Goal: Obtain resource: Obtain resource

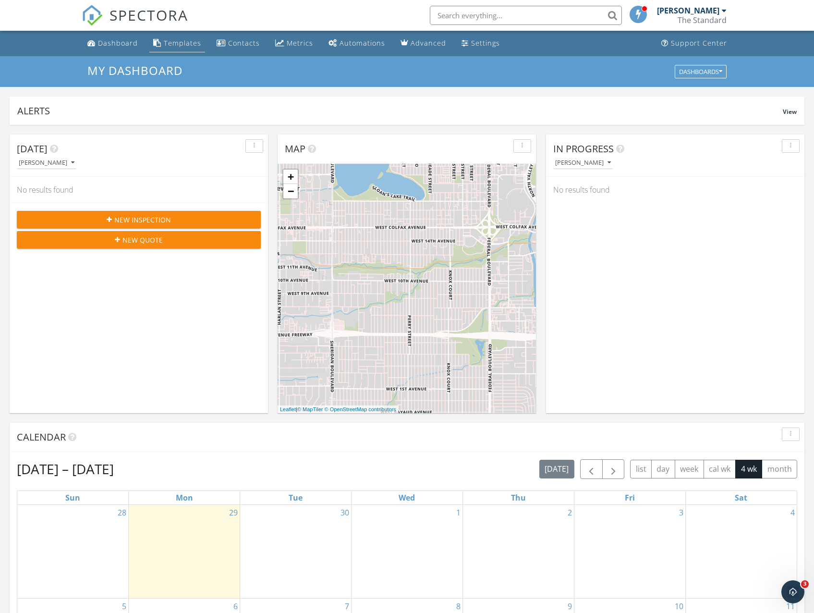
click at [180, 51] on link "Templates" at bounding box center [177, 44] width 56 height 18
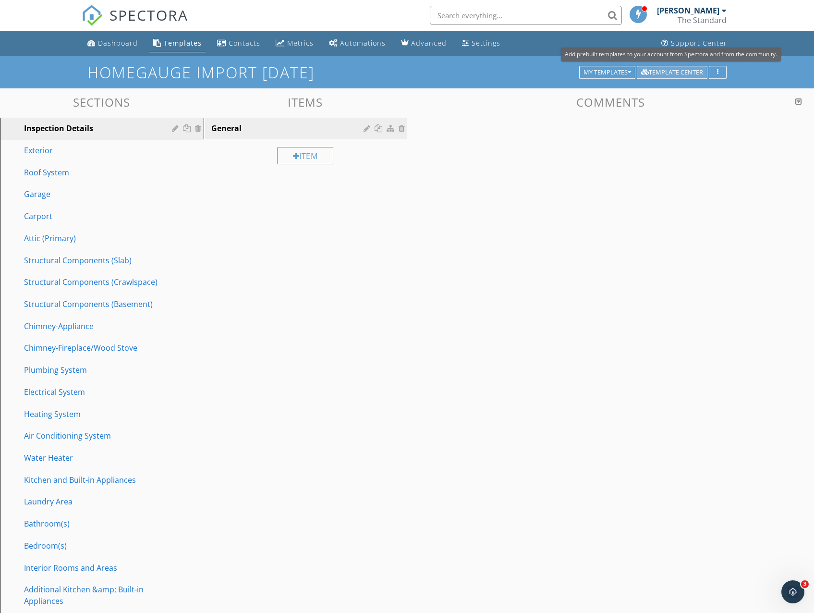
click at [682, 71] on div "Template Center" at bounding box center [672, 72] width 62 height 7
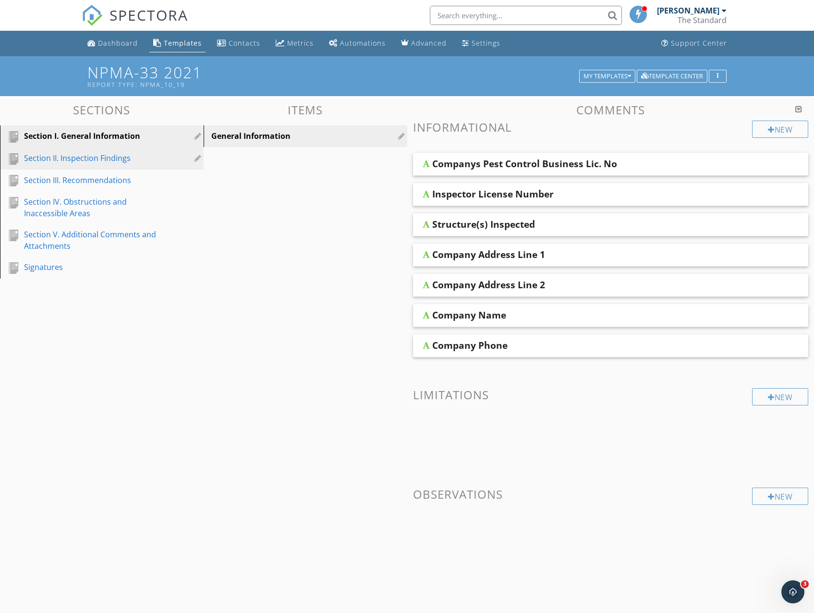
click at [88, 160] on div "Section II. Inspection Findings" at bounding box center [91, 158] width 134 height 12
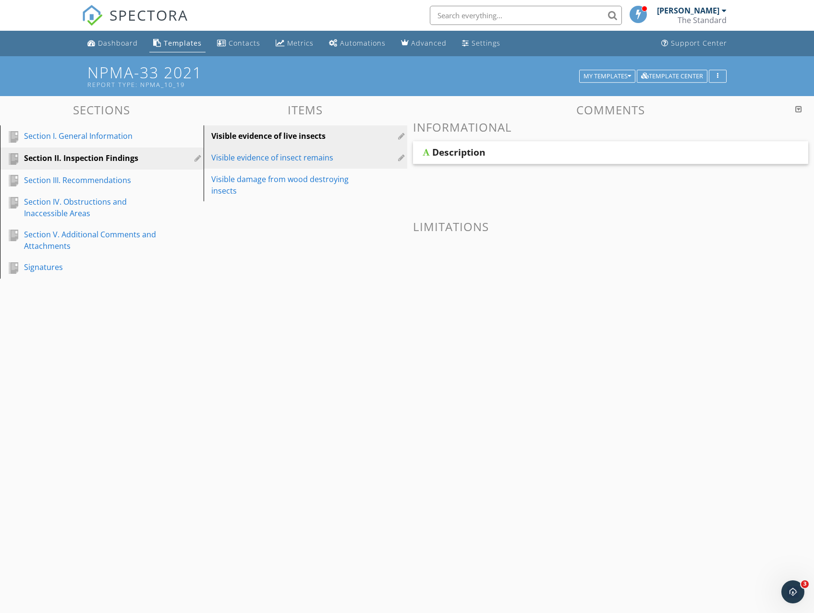
click at [243, 153] on div "Visible evidence of insect remains" at bounding box center [288, 158] width 155 height 12
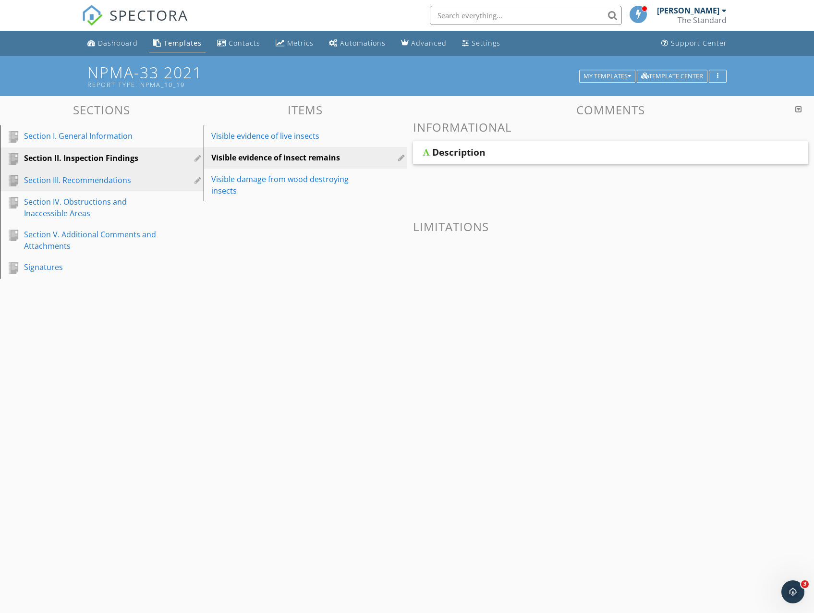
click at [92, 183] on div "Section III. Recommendations" at bounding box center [91, 180] width 134 height 12
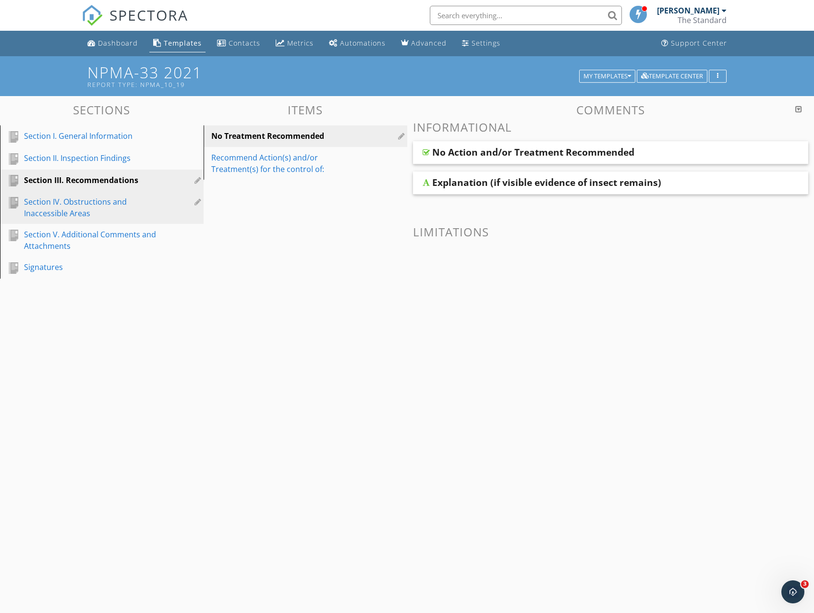
click at [90, 205] on div "Section IV. Obstructions and Inaccessible Areas" at bounding box center [91, 207] width 134 height 23
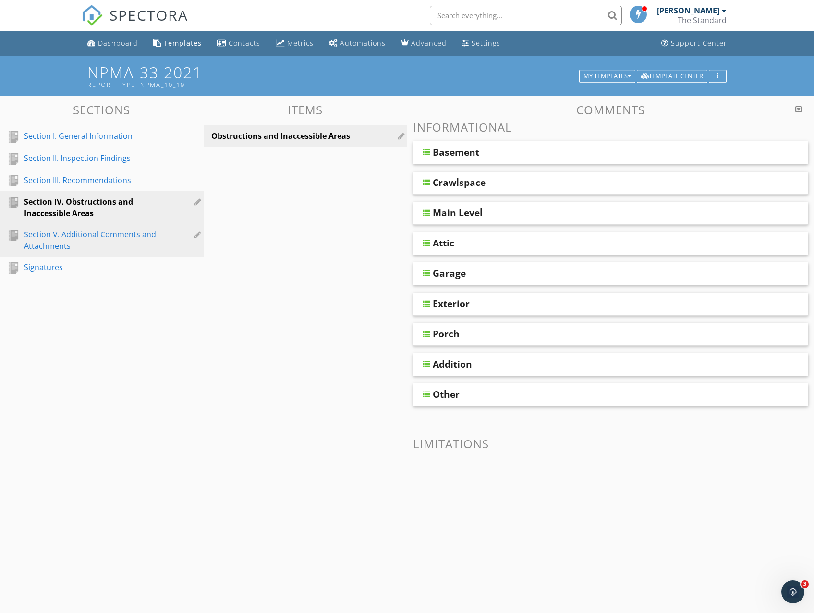
click at [89, 233] on div "Section V. Additional Comments and Attachments" at bounding box center [91, 240] width 134 height 23
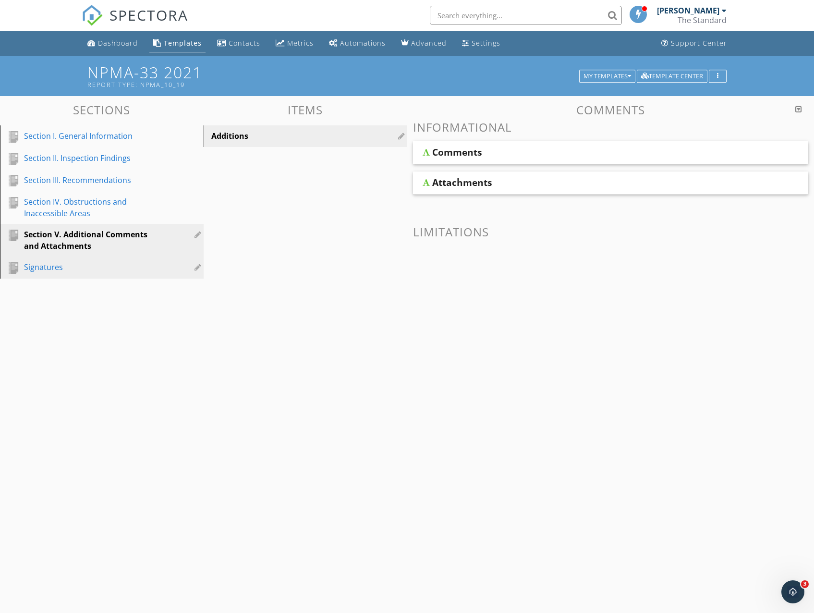
click at [59, 271] on div "Signatures" at bounding box center [91, 267] width 134 height 12
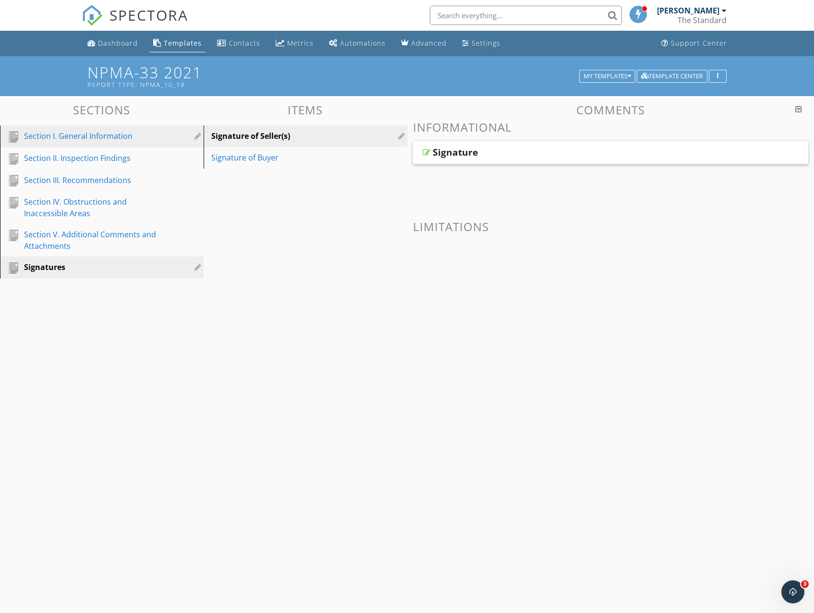
click at [79, 127] on link "Section I. General Information" at bounding box center [103, 136] width 201 height 22
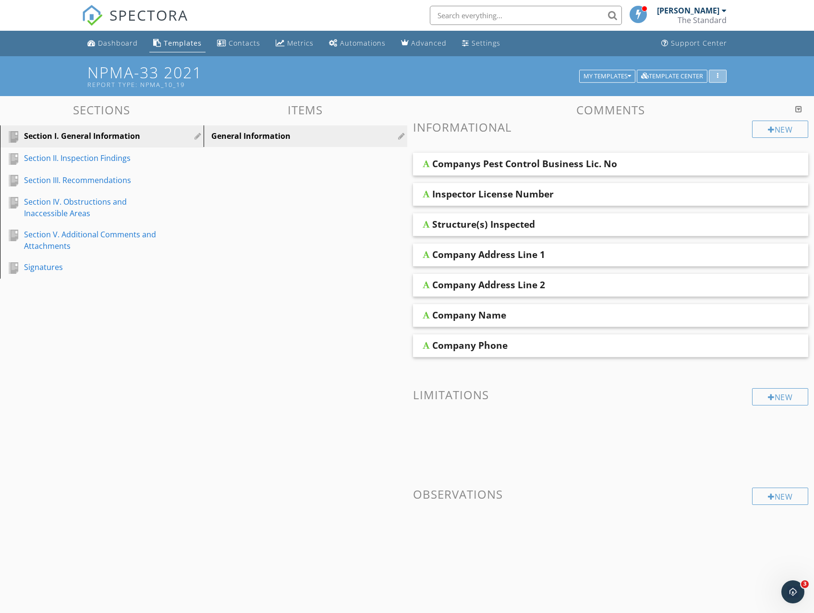
click at [714, 75] on div "button" at bounding box center [717, 76] width 9 height 7
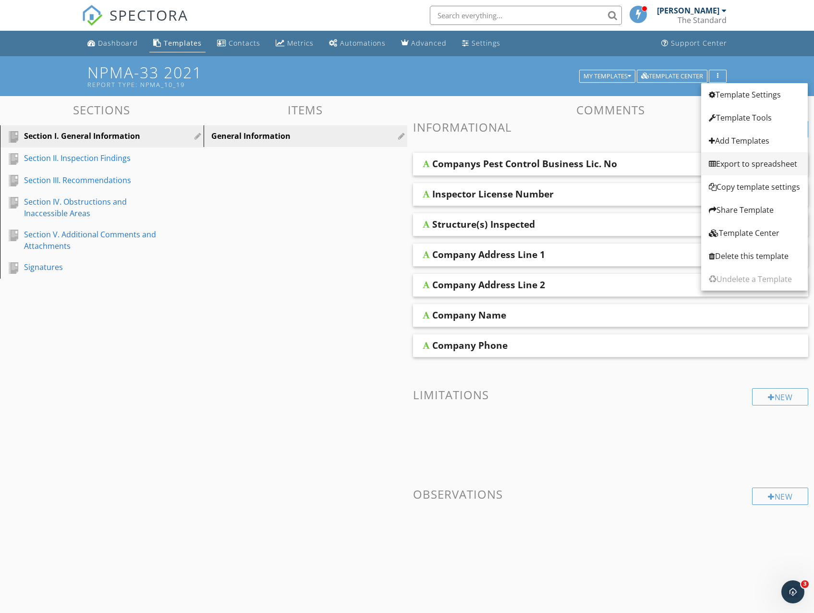
click at [731, 163] on div "Export to spreadsheet" at bounding box center [754, 164] width 91 height 12
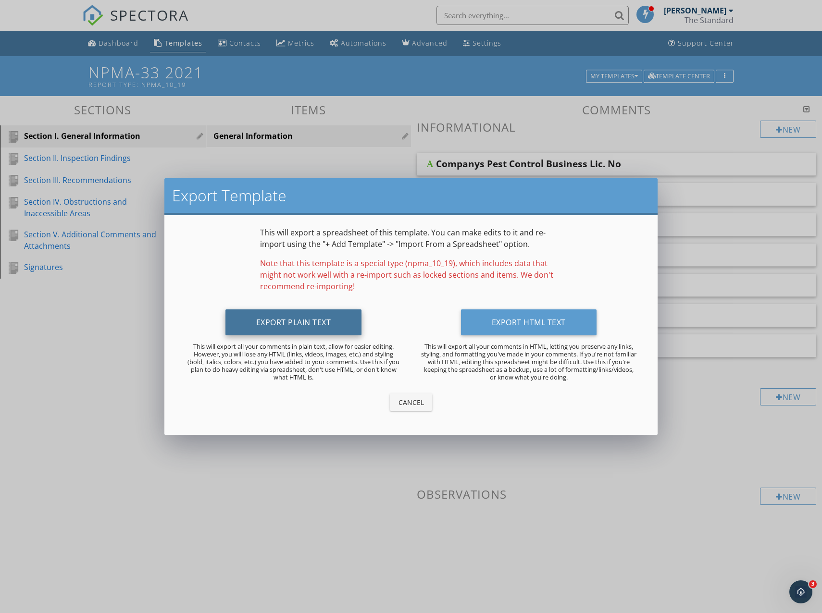
click at [318, 326] on button "Export Plain Text" at bounding box center [293, 322] width 136 height 26
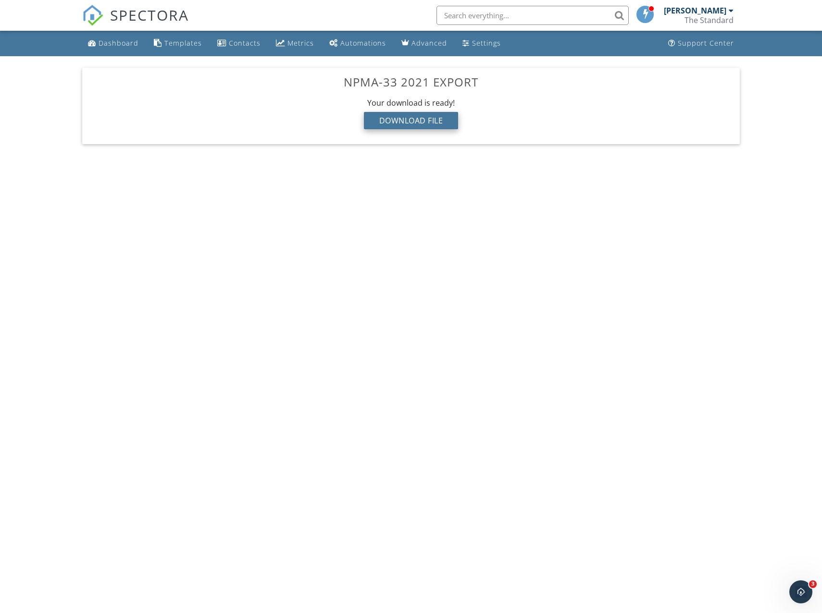
click at [430, 117] on div "Download File" at bounding box center [411, 120] width 95 height 17
